Goal: Task Accomplishment & Management: Manage account settings

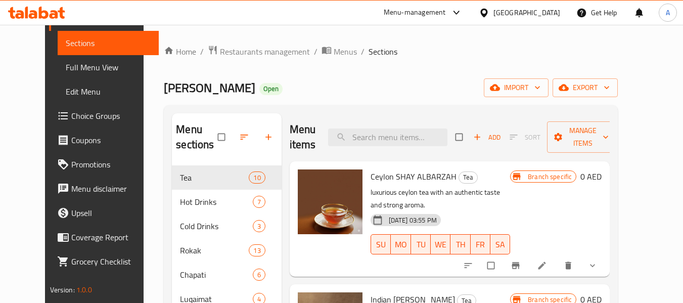
scroll to position [72, 0]
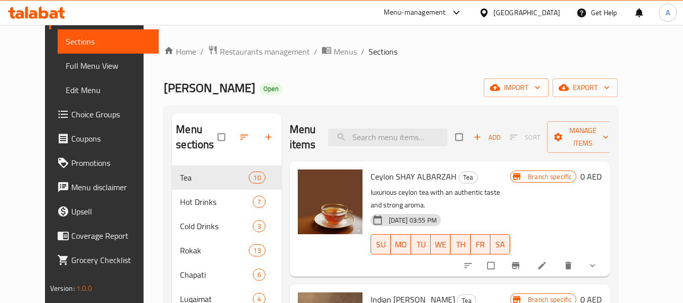
click at [45, 12] on icon at bounding box center [44, 13] width 10 height 12
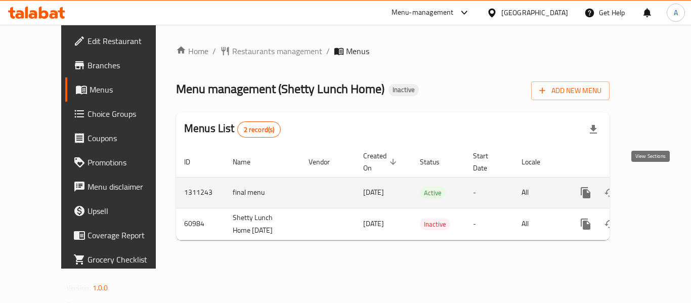
click at [652, 187] on icon "enhanced table" at bounding box center [658, 193] width 12 height 12
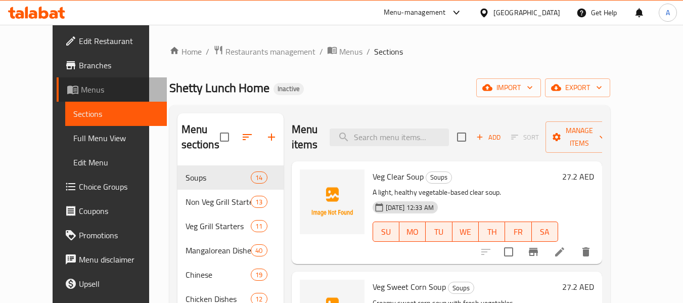
click at [81, 93] on span "Menus" at bounding box center [120, 89] width 78 height 12
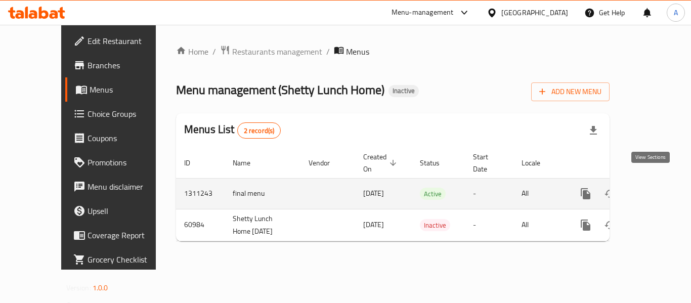
click at [660, 182] on link "enhanced table" at bounding box center [658, 194] width 24 height 24
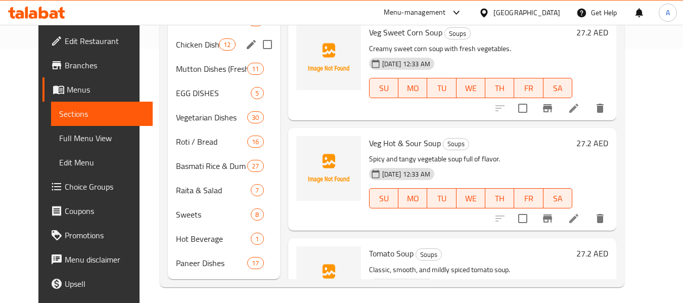
scroll to position [259, 0]
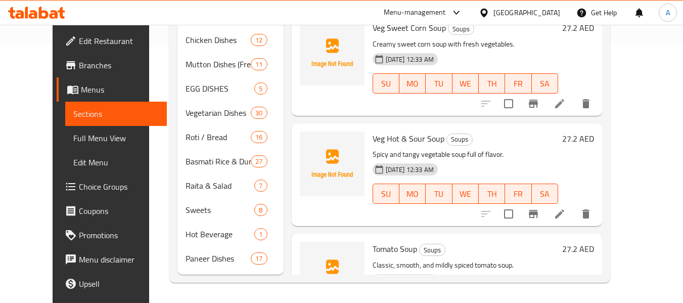
drag, startPoint x: 60, startPoint y: 143, endPoint x: 74, endPoint y: 109, distance: 36.5
click at [73, 143] on span "Full Menu View" at bounding box center [115, 138] width 85 height 12
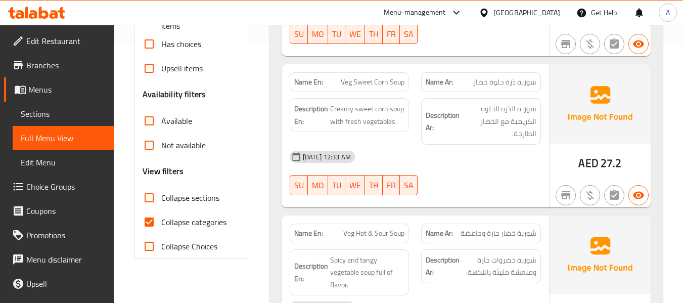
click at [50, 105] on link "Sections" at bounding box center [64, 114] width 102 height 24
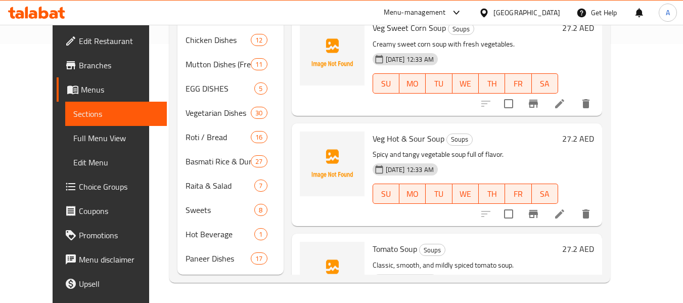
scroll to position [162, 0]
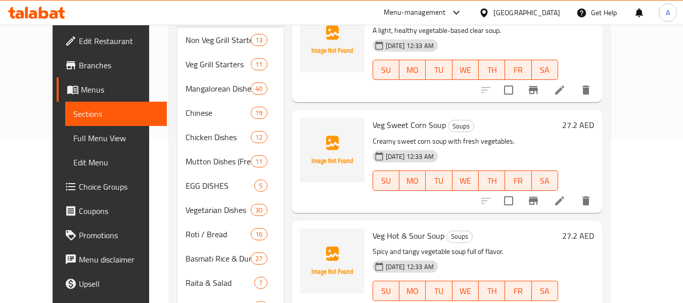
click at [81, 83] on span "Menus" at bounding box center [120, 89] width 78 height 12
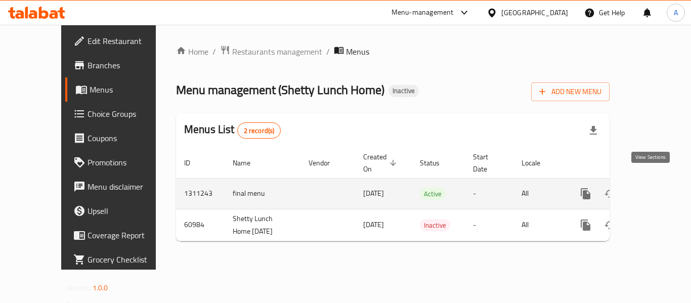
click at [652, 188] on icon "enhanced table" at bounding box center [658, 194] width 12 height 12
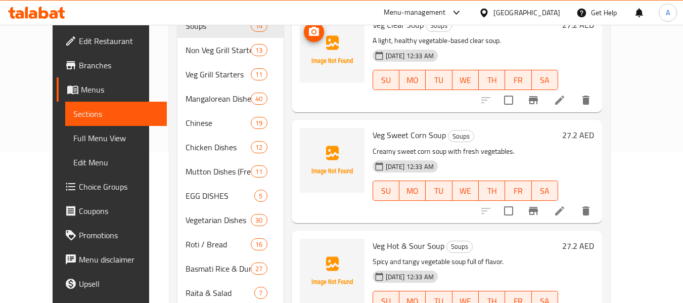
scroll to position [303, 0]
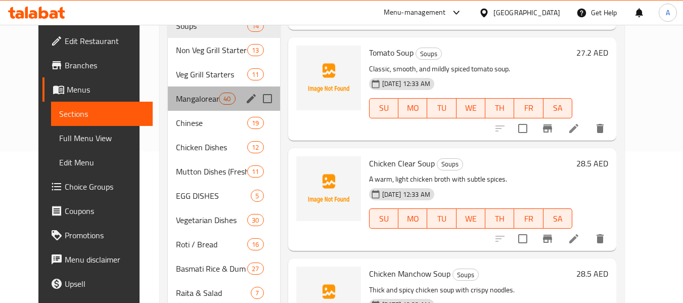
click at [168, 88] on div "Mangalorean Dishes 40" at bounding box center [224, 98] width 112 height 24
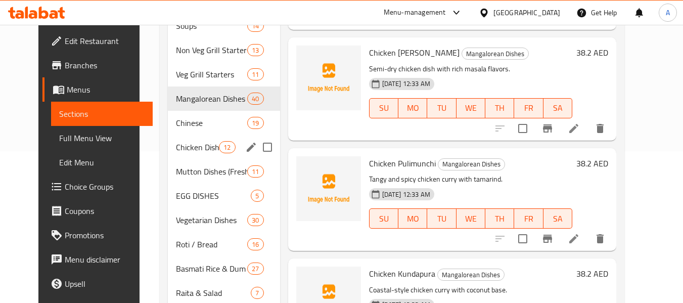
click at [203, 154] on div "Chicken Dishes 12" at bounding box center [224, 147] width 112 height 24
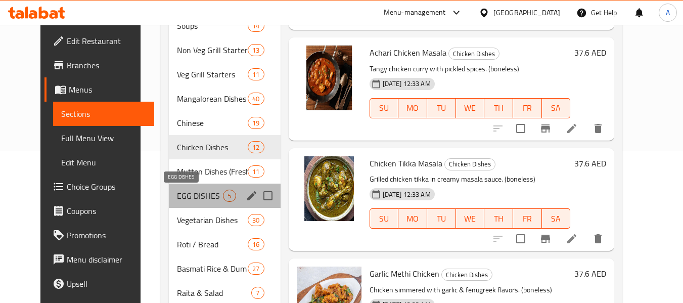
click at [198, 199] on span "EGG DISHES" at bounding box center [200, 196] width 46 height 12
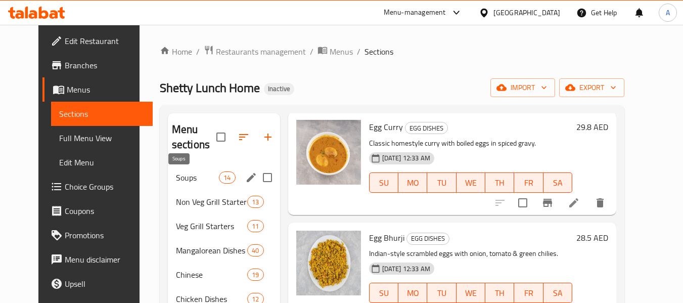
click at [176, 182] on span "Soups" at bounding box center [197, 177] width 43 height 12
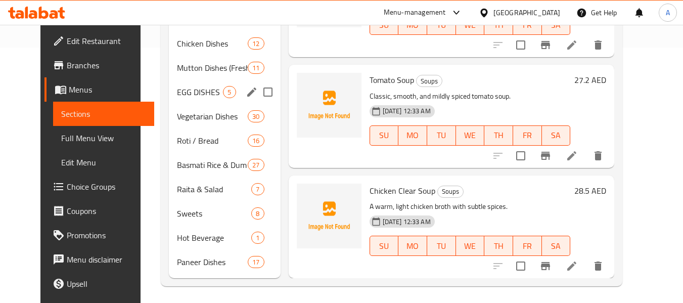
scroll to position [259, 0]
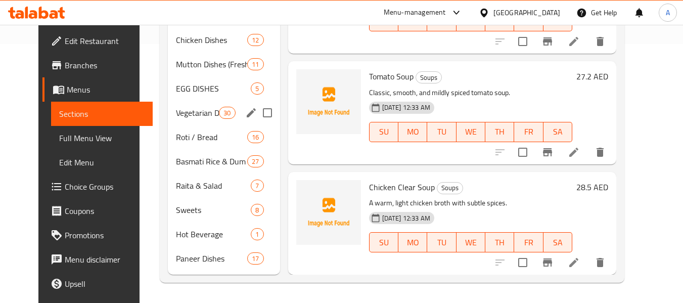
click at [198, 104] on div "Vegetarian Dishes 30" at bounding box center [224, 113] width 112 height 24
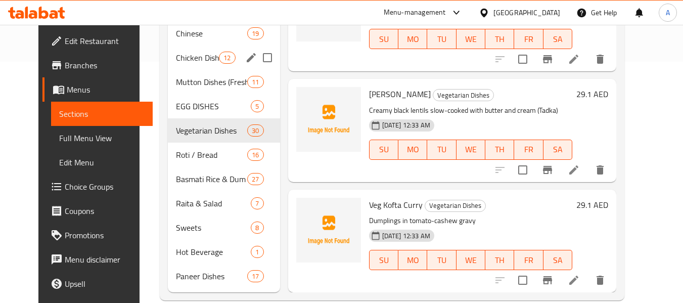
scroll to position [259, 0]
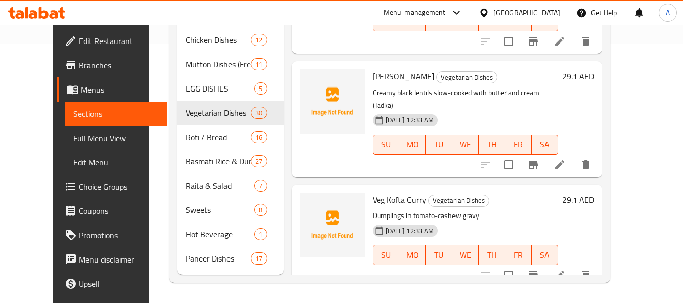
click at [73, 132] on span "Full Menu View" at bounding box center [115, 138] width 85 height 12
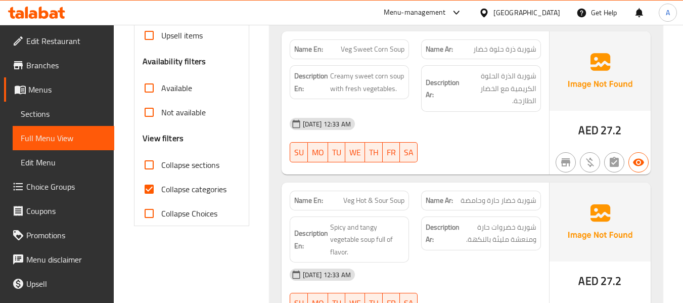
scroll to position [309, 0]
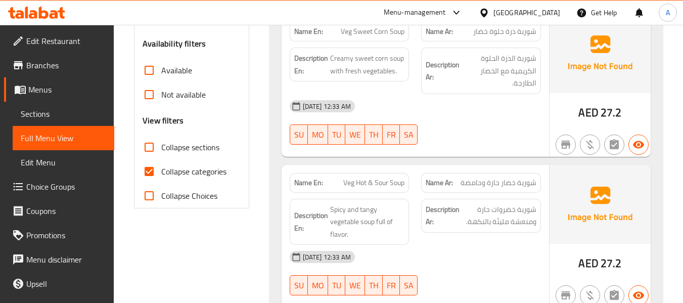
click at [166, 150] on span "Collapse sections" at bounding box center [190, 147] width 58 height 12
click at [161, 150] on input "Collapse sections" at bounding box center [149, 147] width 24 height 24
checkbox input "true"
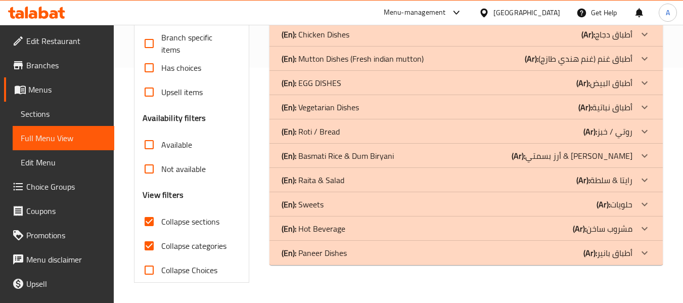
scroll to position [235, 0]
click at [39, 113] on span "Sections" at bounding box center [63, 114] width 85 height 12
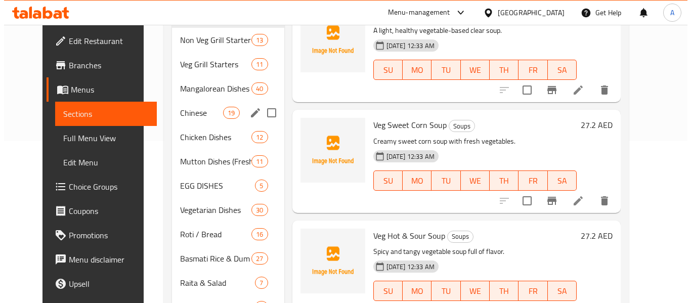
scroll to position [10, 0]
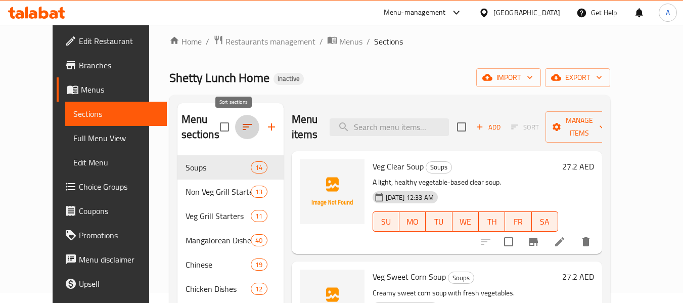
click at [241, 127] on icon "button" at bounding box center [247, 127] width 12 height 12
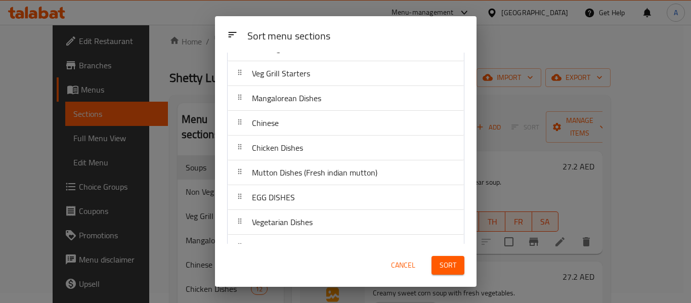
scroll to position [214, 0]
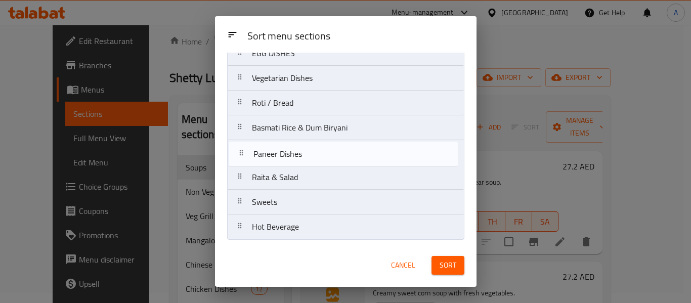
drag, startPoint x: 240, startPoint y: 226, endPoint x: 242, endPoint y: 136, distance: 90.5
click at [242, 142] on nav "Soups Non Veg Grill Starters Veg Grill Starters Mangalorean Dishes Chinese Chic…" at bounding box center [345, 53] width 237 height 373
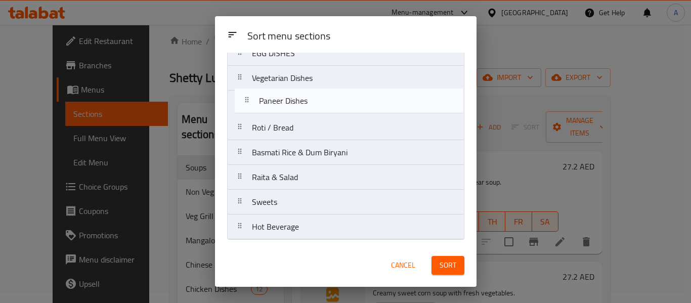
drag, startPoint x: 240, startPoint y: 155, endPoint x: 247, endPoint y: 101, distance: 55.1
click at [247, 101] on nav "Soups Non Veg Grill Starters Veg Grill Starters Mangalorean Dishes Chinese Chic…" at bounding box center [345, 53] width 237 height 373
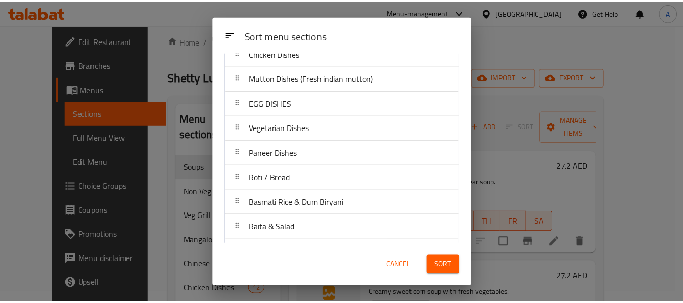
scroll to position [164, 0]
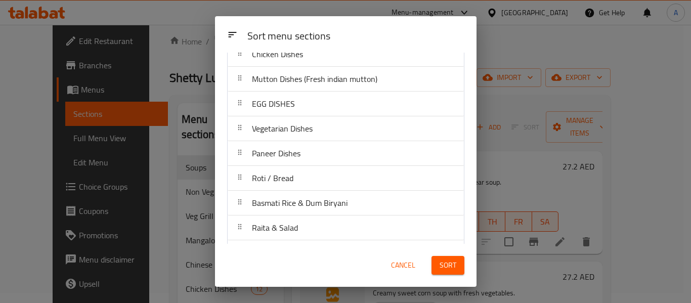
click at [457, 267] on button "Sort" at bounding box center [447, 265] width 33 height 19
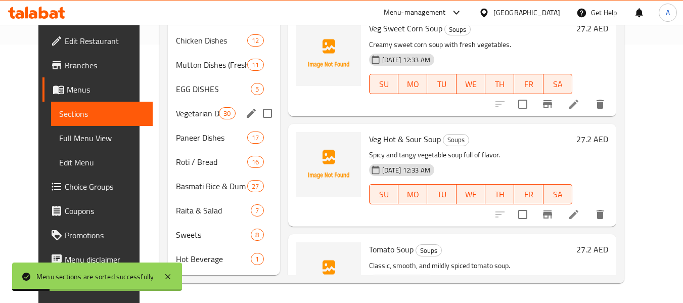
scroll to position [259, 0]
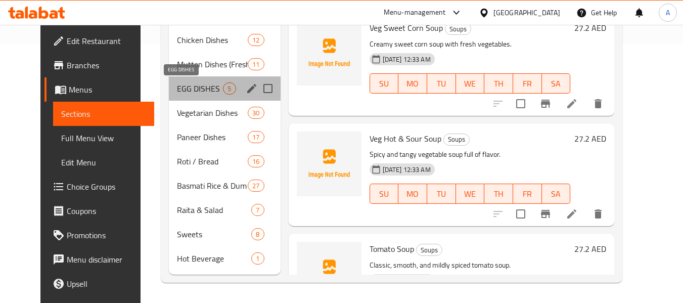
click at [188, 88] on span "EGG DISHES" at bounding box center [200, 88] width 46 height 12
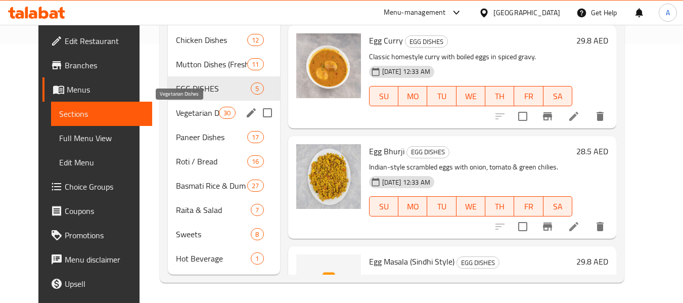
click at [183, 109] on span "Vegetarian Dishes" at bounding box center [197, 113] width 43 height 12
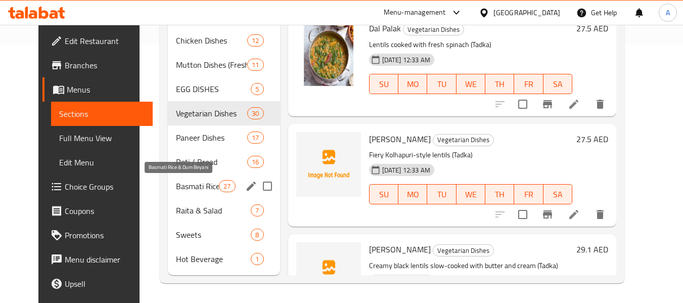
scroll to position [259, 0]
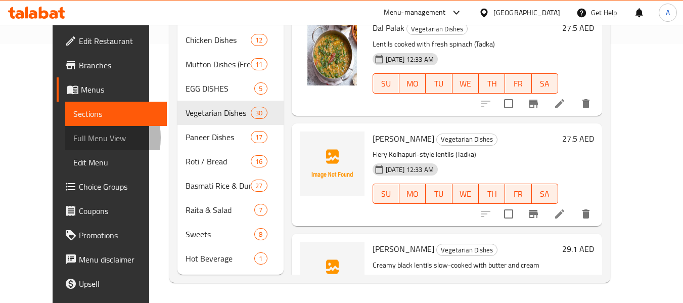
click at [73, 138] on span "Full Menu View" at bounding box center [115, 138] width 85 height 12
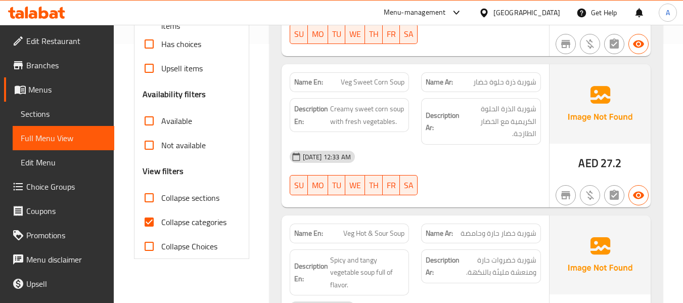
click at [196, 203] on span "Collapse sections" at bounding box center [190, 198] width 58 height 12
click at [161, 203] on input "Collapse sections" at bounding box center [149, 198] width 24 height 24
checkbox input "true"
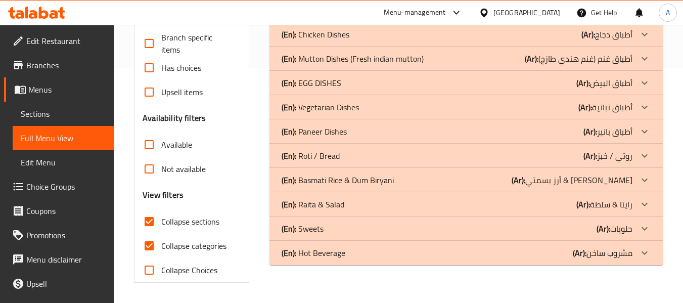
scroll to position [235, 0]
click at [310, 255] on p "(En): Hot Beverage" at bounding box center [314, 253] width 64 height 12
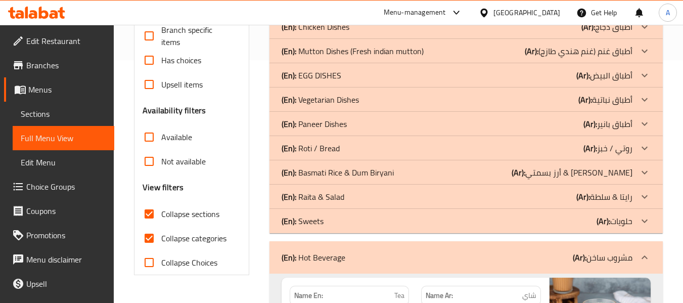
scroll to position [213, 0]
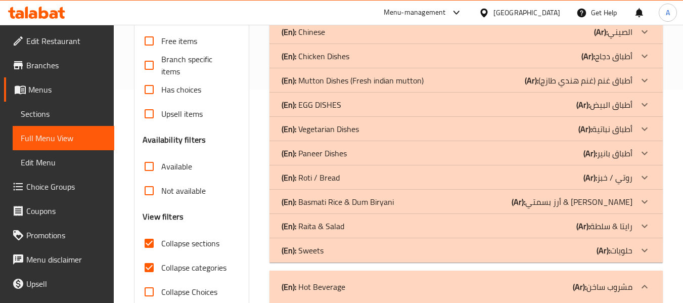
click at [325, 242] on div "(En): Sweets (Ar): حلويات" at bounding box center [466, 250] width 393 height 24
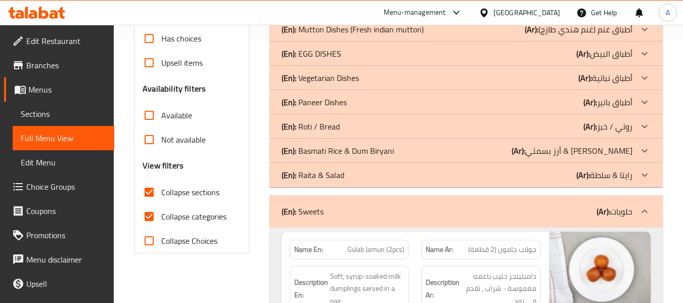
scroll to position [264, 0]
click at [327, 180] on p "(En): Raita & Salad" at bounding box center [313, 175] width 63 height 12
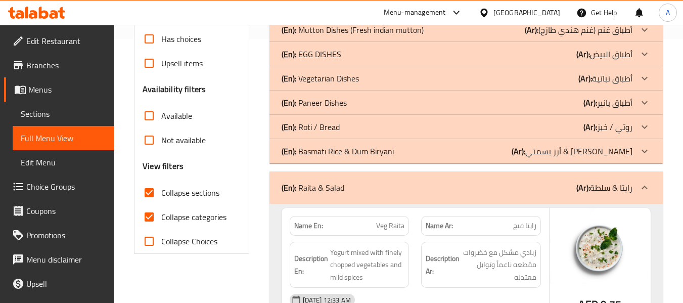
click at [337, 154] on p "(En): Basmati Rice & Dum Biryani" at bounding box center [338, 151] width 112 height 12
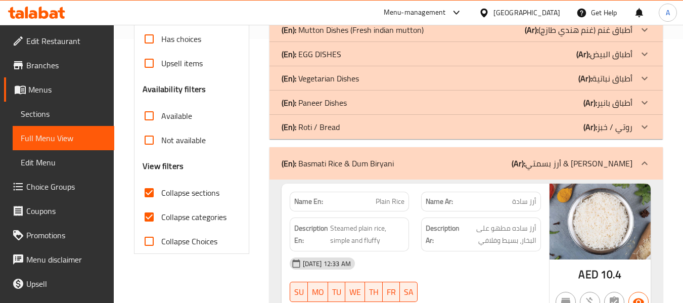
click at [345, 129] on div "(En): Roti / Bread (Ar): روتي / خبز" at bounding box center [457, 127] width 351 height 12
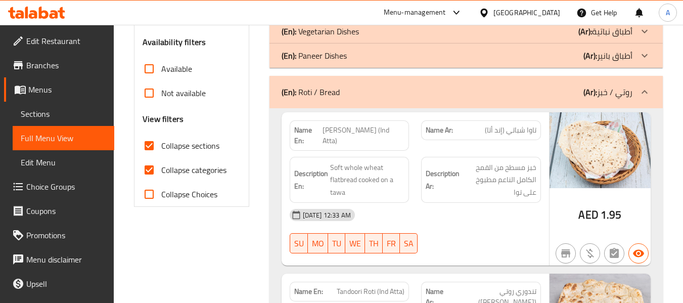
scroll to position [213, 0]
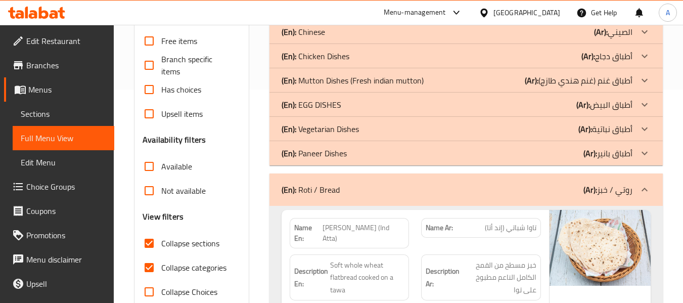
click at [221, 261] on span "Collapse categories" at bounding box center [193, 267] width 65 height 12
click at [161, 261] on input "Collapse categories" at bounding box center [149, 267] width 24 height 24
checkbox input "false"
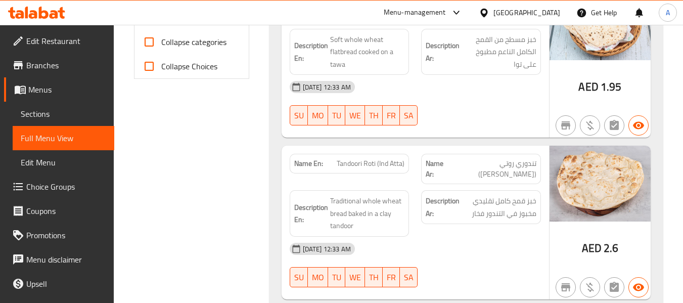
scroll to position [517, 0]
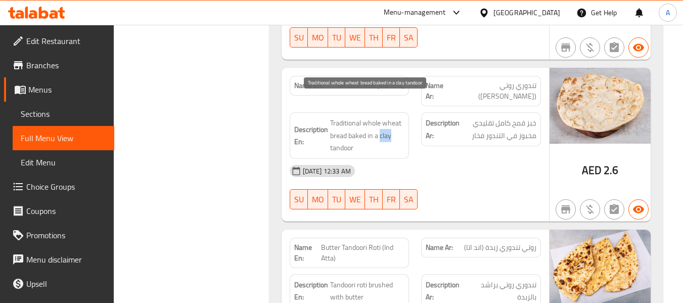
drag, startPoint x: 380, startPoint y: 115, endPoint x: 393, endPoint y: 117, distance: 13.7
click at [393, 117] on span "Traditional whole wheat bread baked in a clay tandoor" at bounding box center [367, 135] width 75 height 37
copy span "clay"
click at [482, 159] on div "[DATE] 12:33 AM" at bounding box center [415, 171] width 263 height 24
